Goal: Task Accomplishment & Management: Manage account settings

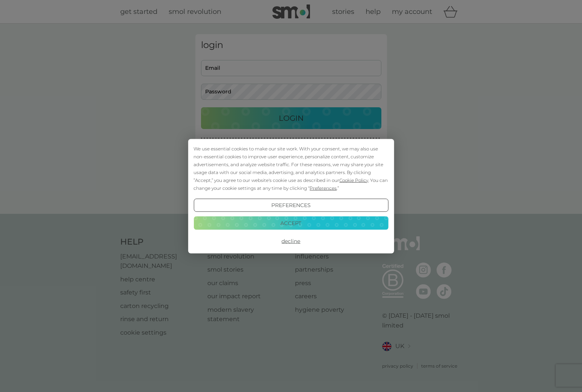
type input "clarempage76@gmail.com"
click at [297, 226] on button "Accept" at bounding box center [290, 224] width 195 height 14
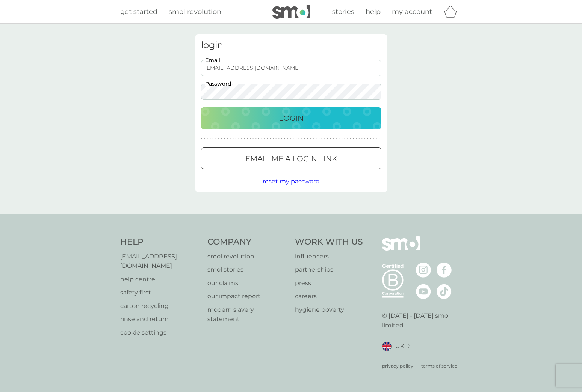
click at [295, 119] on p "Login" at bounding box center [291, 118] width 25 height 12
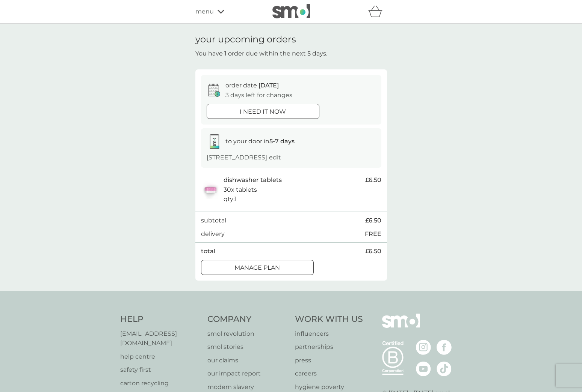
click at [271, 266] on p "Manage plan" at bounding box center [256, 268] width 45 height 10
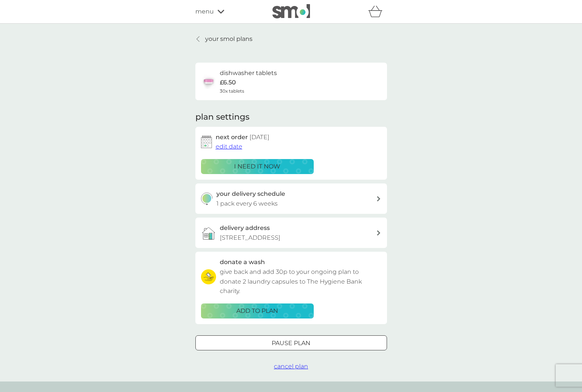
click at [229, 148] on span "edit date" at bounding box center [229, 146] width 27 height 7
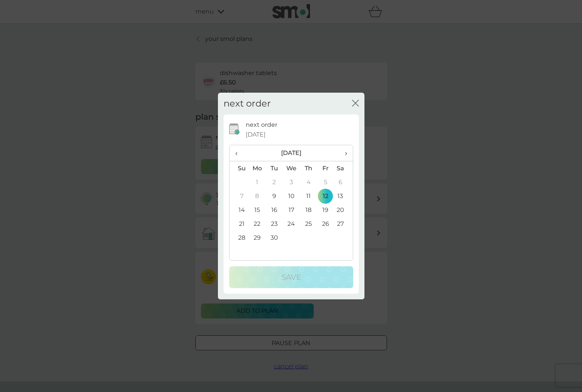
click at [345, 150] on span "›" at bounding box center [343, 153] width 8 height 16
click at [353, 106] on icon "close" at bounding box center [355, 103] width 7 height 7
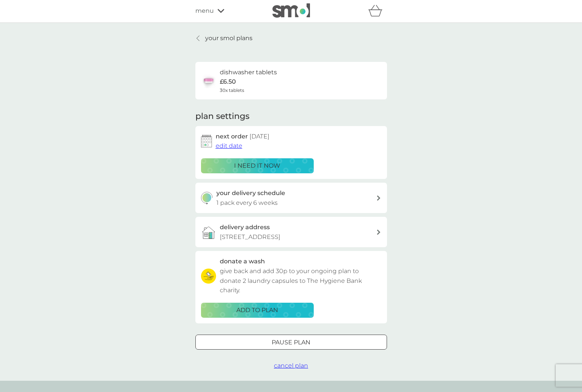
click at [223, 36] on p "your smol plans" at bounding box center [228, 38] width 47 height 10
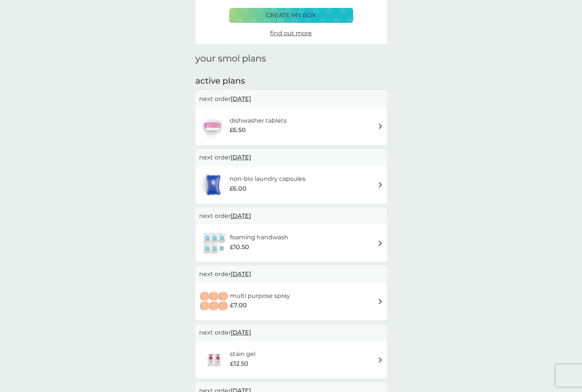
scroll to position [59, 0]
click at [251, 99] on span "[DATE]" at bounding box center [241, 98] width 20 height 15
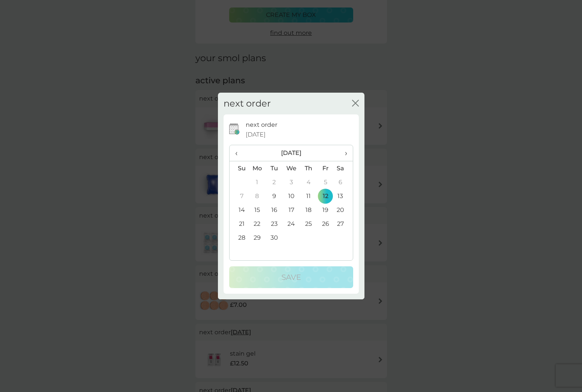
click at [346, 150] on span "›" at bounding box center [343, 153] width 8 height 16
click at [325, 179] on td "3" at bounding box center [325, 182] width 17 height 14
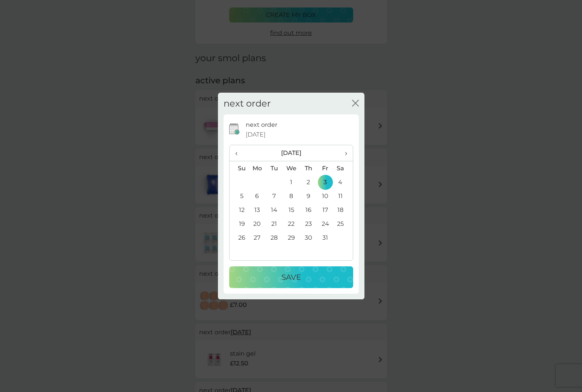
click at [295, 277] on p "Save" at bounding box center [291, 278] width 20 height 12
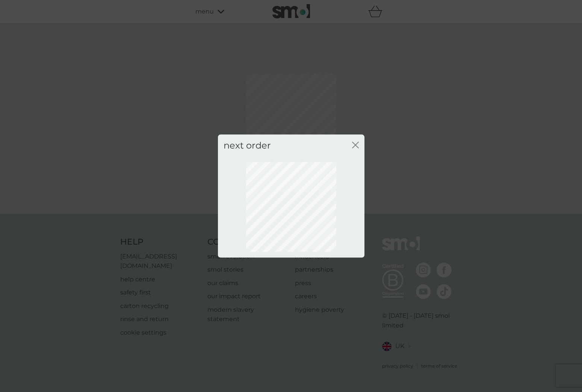
scroll to position [0, 0]
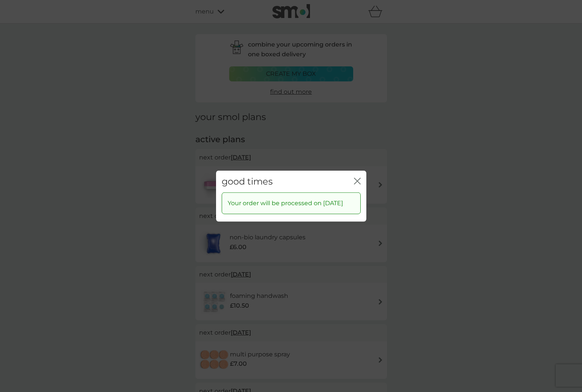
click at [355, 178] on icon "close" at bounding box center [357, 181] width 7 height 7
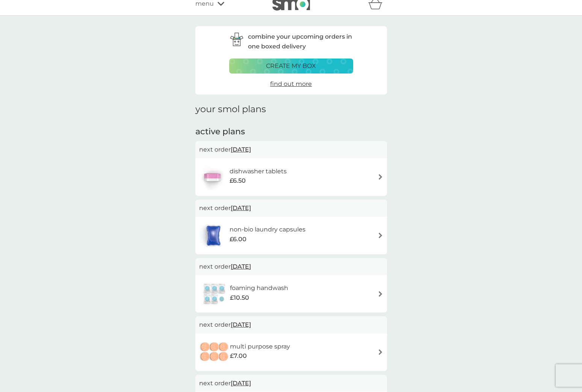
scroll to position [11, 0]
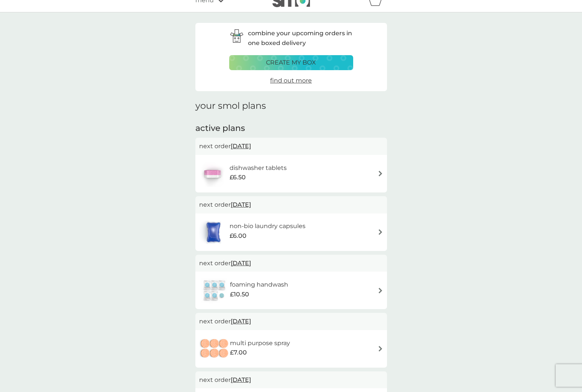
click at [382, 229] on img at bounding box center [380, 232] width 6 height 6
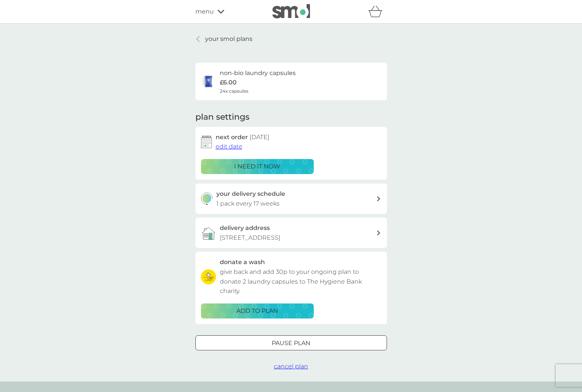
click at [303, 367] on span "cancel plan" at bounding box center [291, 366] width 34 height 7
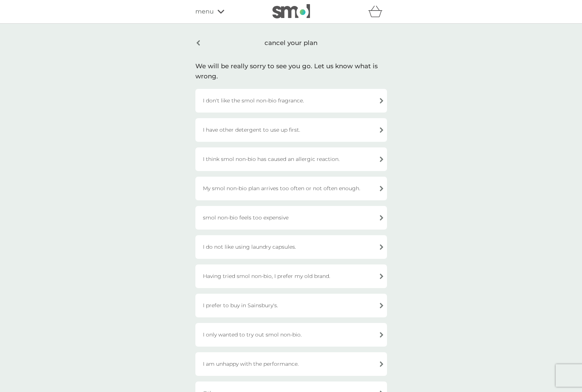
click at [314, 273] on div "Having tried smol non-bio, I prefer my old brand." at bounding box center [291, 277] width 192 height 24
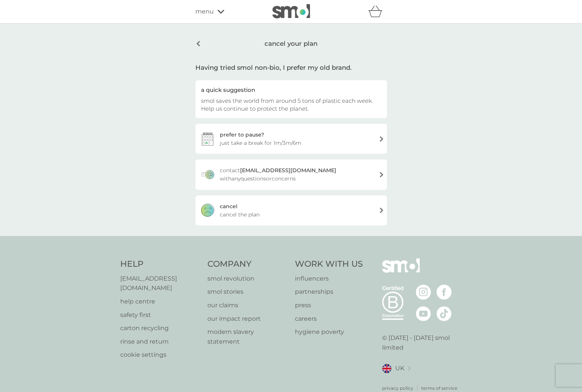
click at [272, 202] on div "[PERSON_NAME] the plan" at bounding box center [291, 211] width 192 height 30
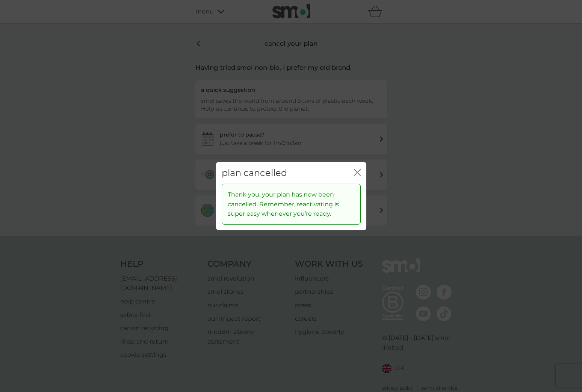
click at [354, 170] on icon "close" at bounding box center [357, 172] width 7 height 7
